Goal: Information Seeking & Learning: Learn about a topic

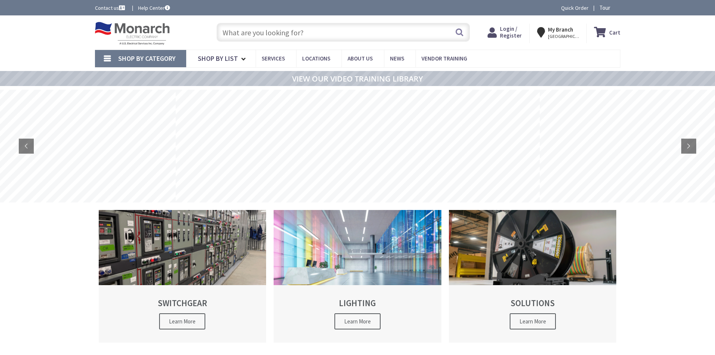
click at [173, 63] on span "Shop By Category" at bounding box center [146, 58] width 57 height 9
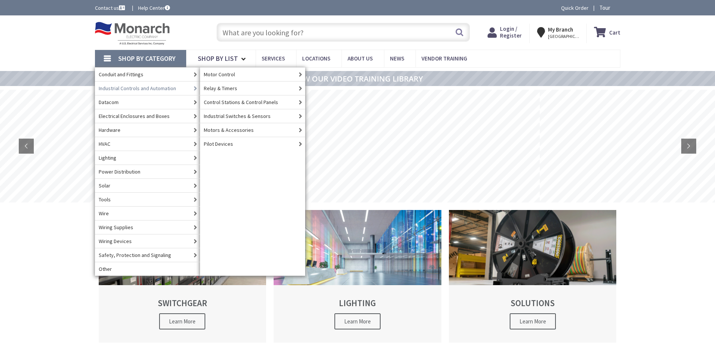
click at [150, 77] on link "Conduit and Fittings" at bounding box center [147, 74] width 105 height 14
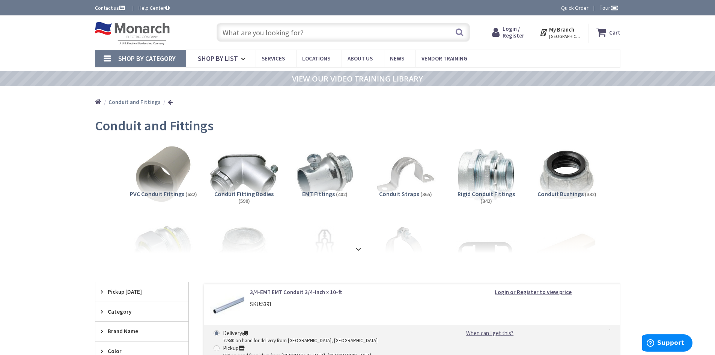
click at [239, 174] on img at bounding box center [244, 175] width 68 height 68
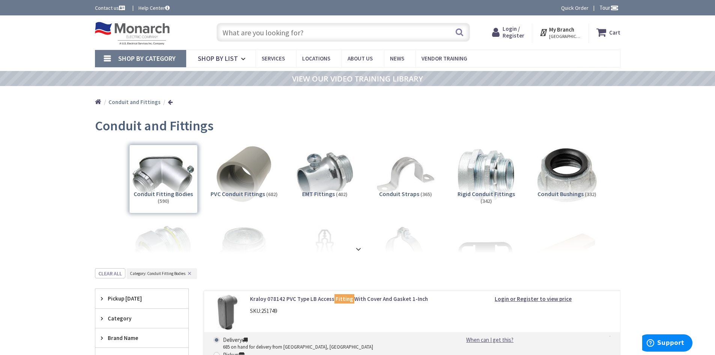
click at [572, 187] on img at bounding box center [567, 175] width 68 height 68
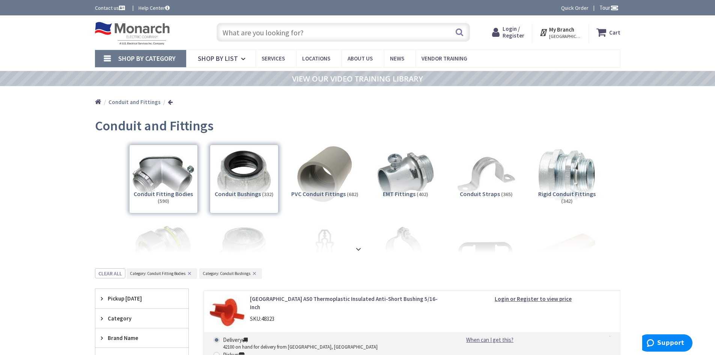
click at [159, 52] on link "Shop By Category" at bounding box center [140, 58] width 91 height 17
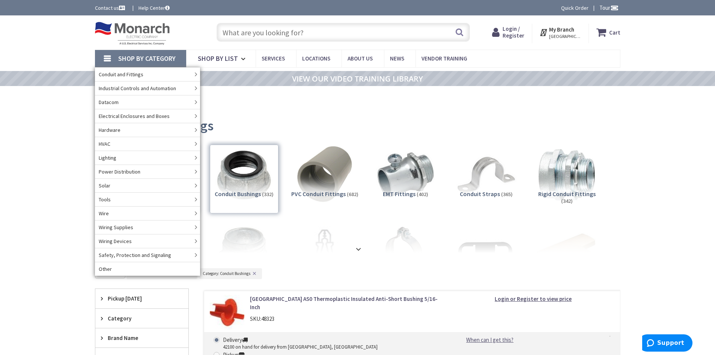
click at [127, 158] on link "Lighting" at bounding box center [147, 158] width 105 height 14
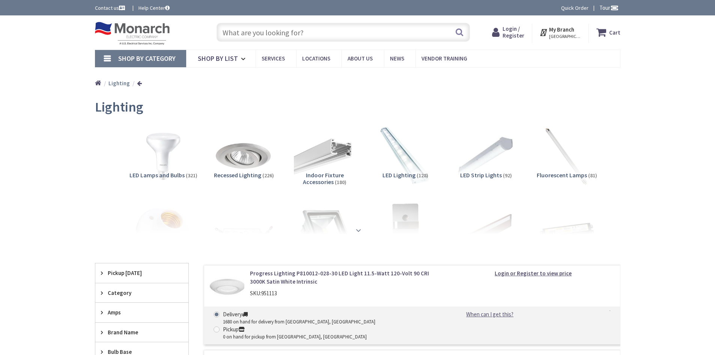
click at [355, 234] on div at bounding box center [358, 213] width 488 height 41
click at [360, 232] on strong at bounding box center [358, 230] width 9 height 8
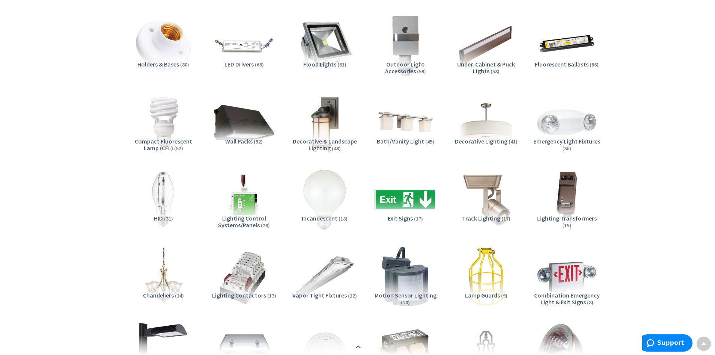
click at [560, 71] on div "Fluorescent Ballasts (56)" at bounding box center [567, 74] width 69 height 26
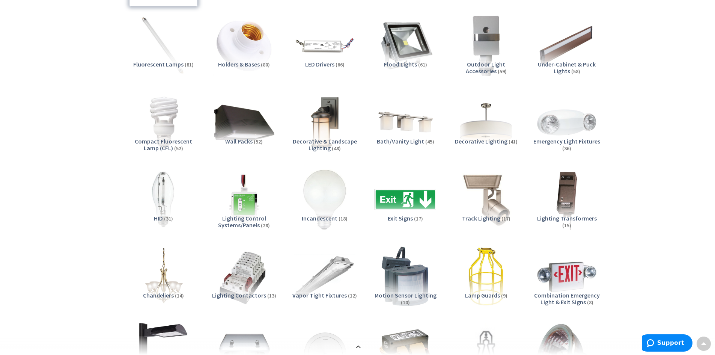
scroll to position [833, 0]
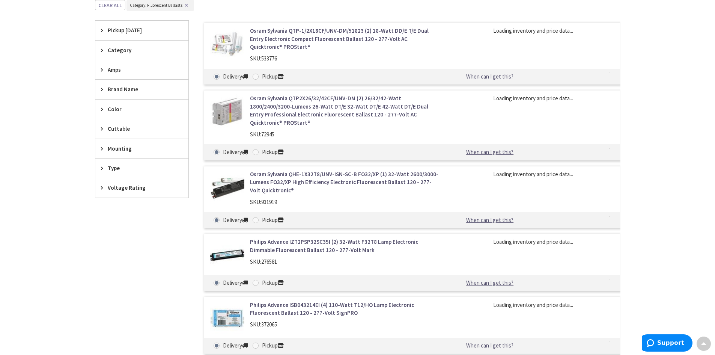
drag, startPoint x: 278, startPoint y: 247, endPoint x: 252, endPoint y: 246, distance: 25.9
click at [252, 246] on div "Philips Advance IZT2PSP32SC35I (2) 32-Watt F32T8 Lamp Electronic Dimmable Fluor…" at bounding box center [345, 254] width 202 height 32
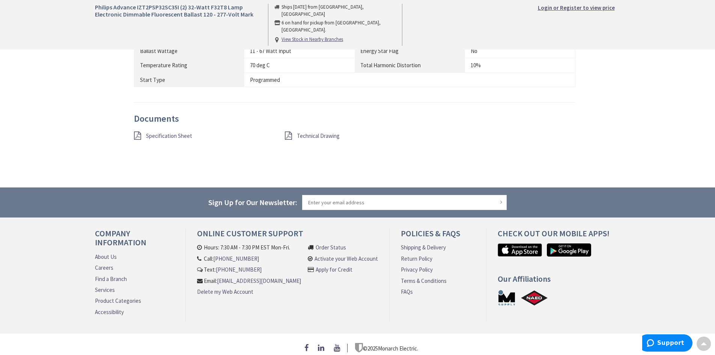
scroll to position [639, 0]
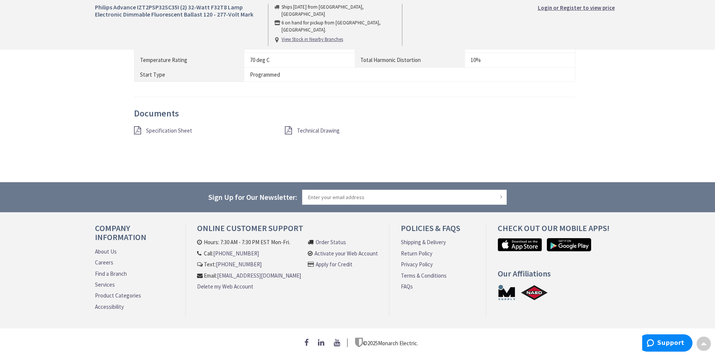
click at [172, 127] on span "Specification Sheet" at bounding box center [169, 130] width 46 height 7
